Goal: Transaction & Acquisition: Purchase product/service

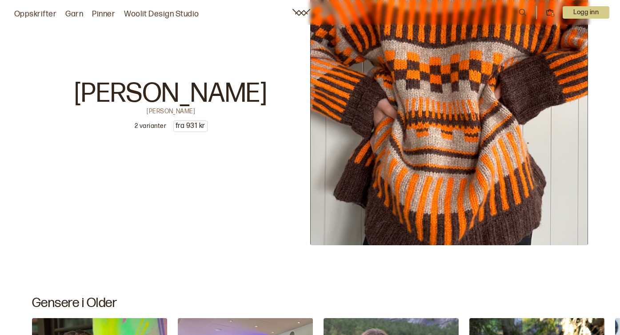
scroll to position [3762, 0]
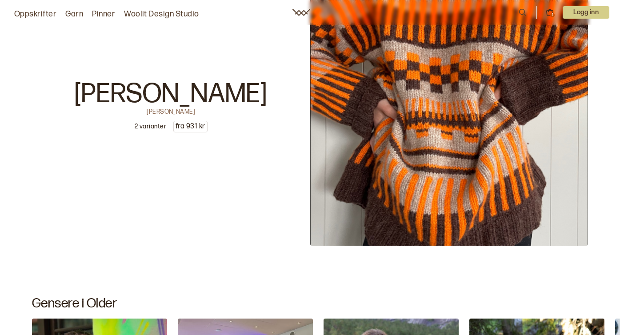
click at [435, 137] on img at bounding box center [449, 107] width 278 height 278
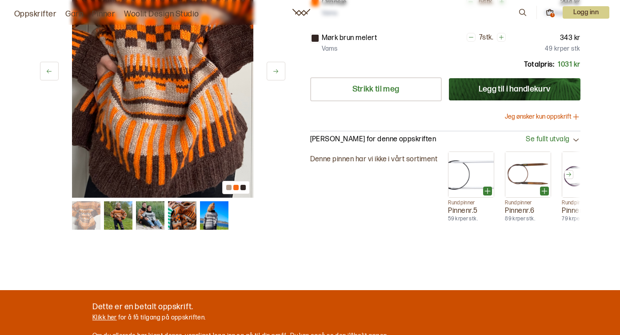
scroll to position [242, 0]
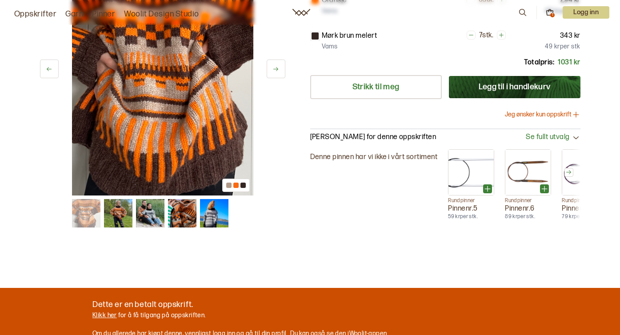
click at [118, 215] on img at bounding box center [118, 213] width 28 height 28
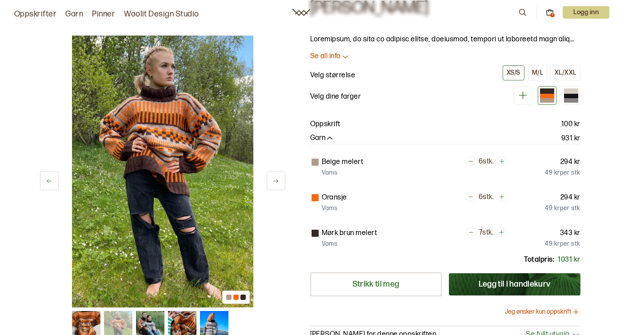
scroll to position [48, 0]
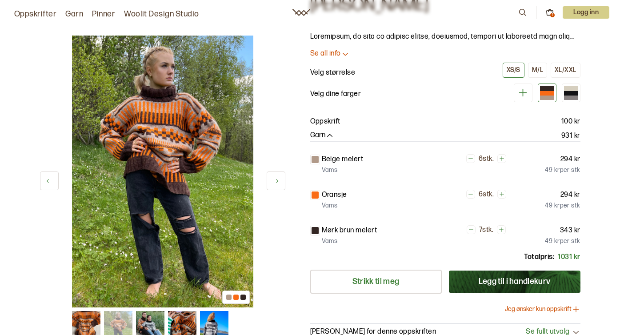
click at [140, 159] on img at bounding box center [162, 172] width 181 height 272
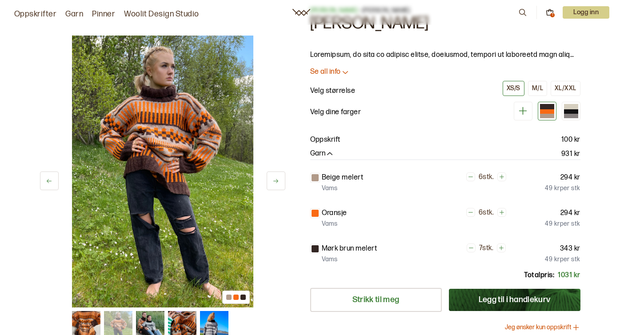
scroll to position [32, 0]
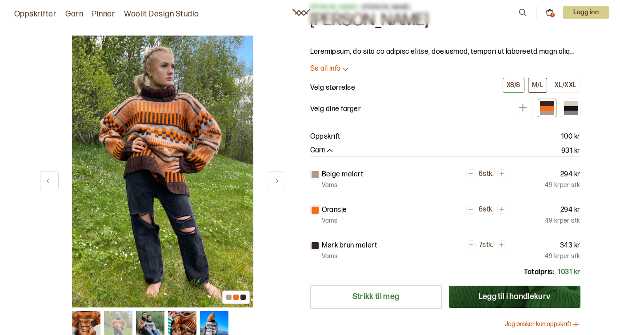
click at [541, 83] on div "M/L" at bounding box center [537, 85] width 11 height 8
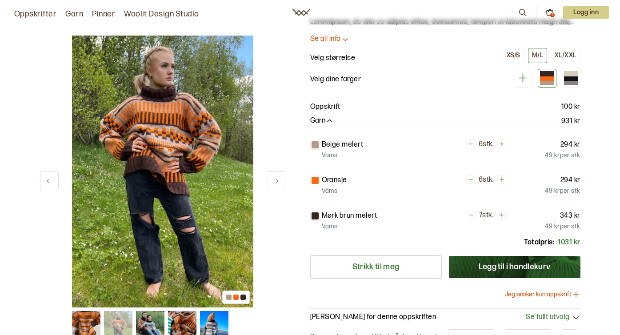
scroll to position [65, 0]
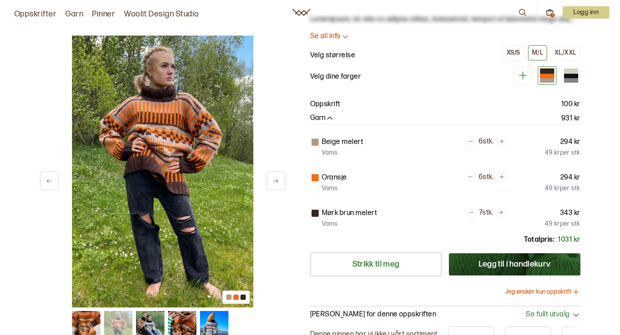
click at [330, 118] on icon "button" at bounding box center [329, 118] width 9 height 9
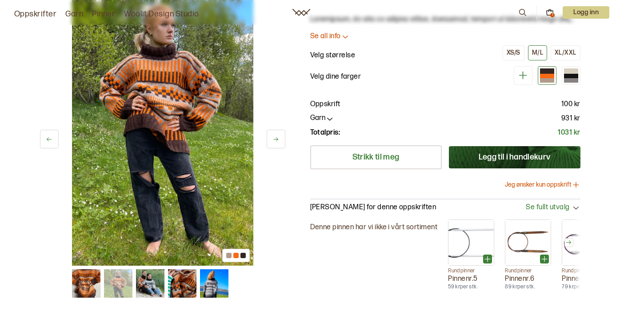
click at [330, 119] on icon "button" at bounding box center [329, 118] width 9 height 9
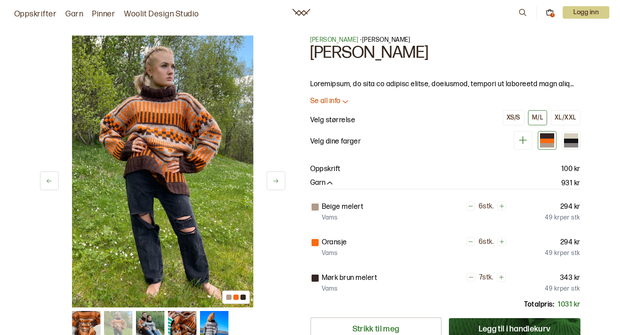
scroll to position [1, 0]
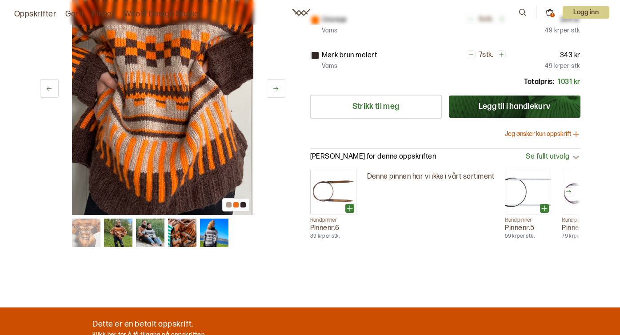
scroll to position [222, 0]
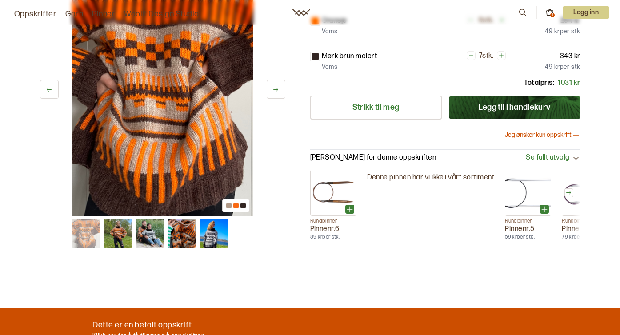
click at [182, 234] on img at bounding box center [182, 233] width 28 height 28
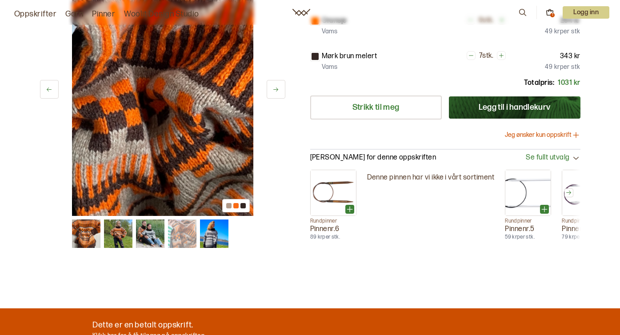
click at [116, 228] on img at bounding box center [118, 233] width 28 height 28
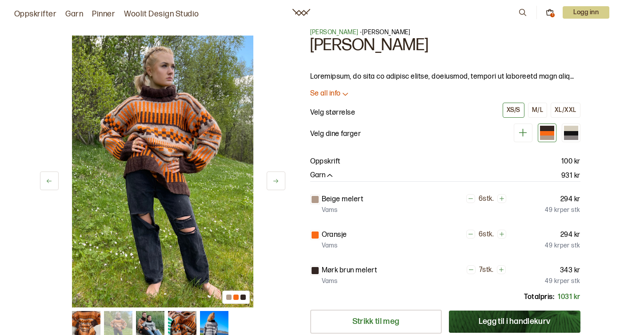
scroll to position [0, 0]
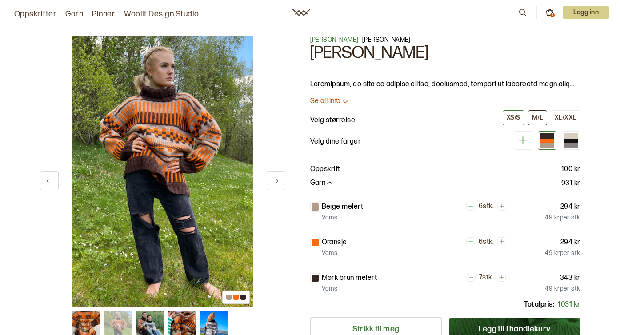
click at [535, 117] on div "M/L" at bounding box center [537, 118] width 11 height 8
click at [323, 40] on span "[PERSON_NAME]" at bounding box center [334, 40] width 48 height 8
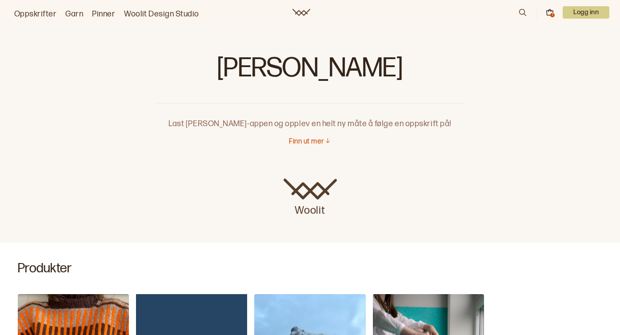
click at [304, 142] on p "Finn ut mer" at bounding box center [306, 141] width 35 height 9
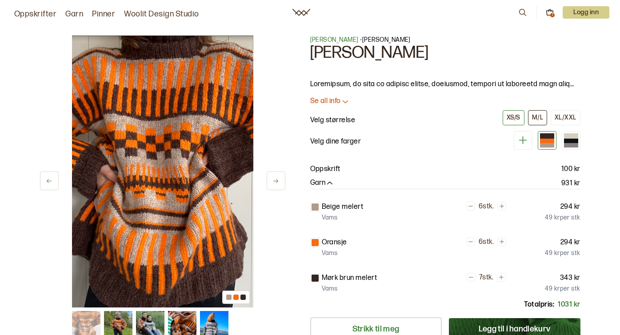
click at [537, 119] on div "M/L" at bounding box center [537, 118] width 11 height 8
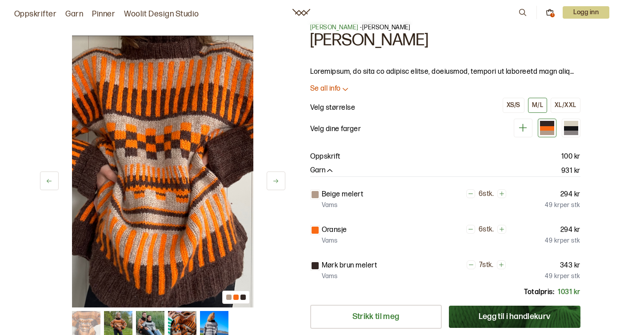
scroll to position [12, 0]
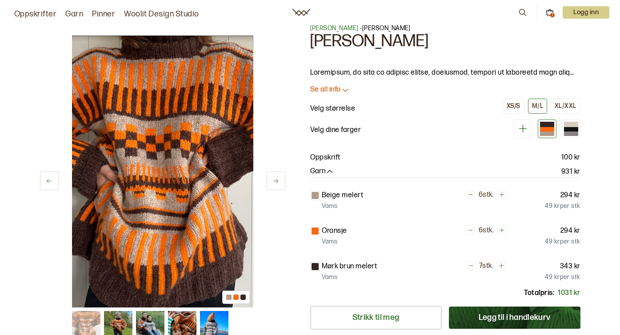
click at [510, 317] on button "Legg til i handlekurv" at bounding box center [514, 317] width 131 height 22
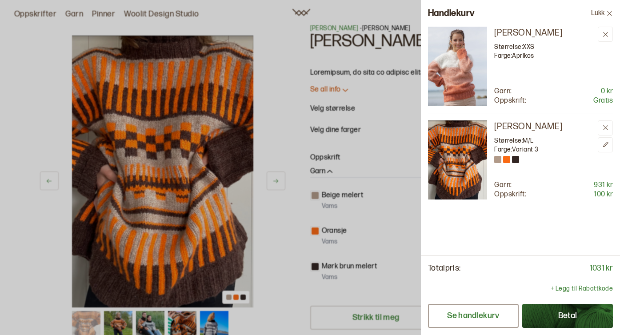
click at [490, 315] on button "Se handlekurv" at bounding box center [473, 316] width 91 height 24
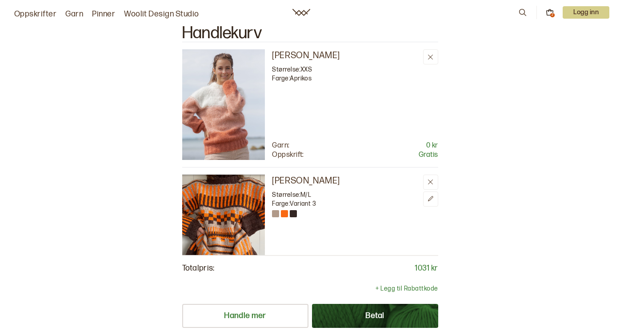
click at [377, 314] on button "Betal" at bounding box center [375, 316] width 126 height 24
